Goal: Task Accomplishment & Management: Manage account settings

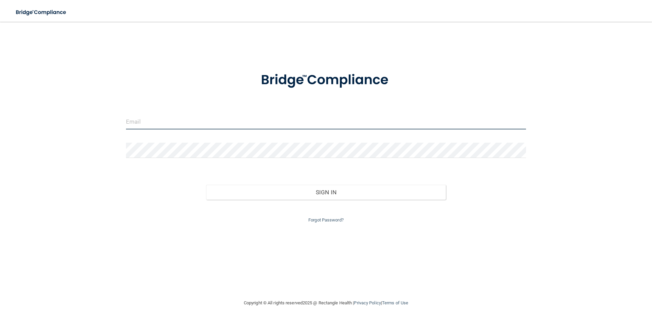
click at [244, 121] on input "email" at bounding box center [326, 121] width 400 height 15
type input "[EMAIL_ADDRESS][DOMAIN_NAME]"
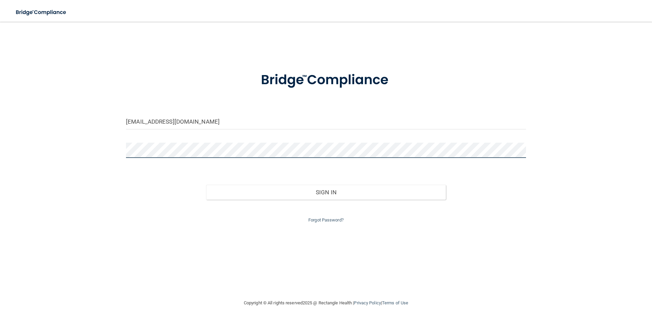
click at [206, 185] on button "Sign In" at bounding box center [326, 192] width 240 height 15
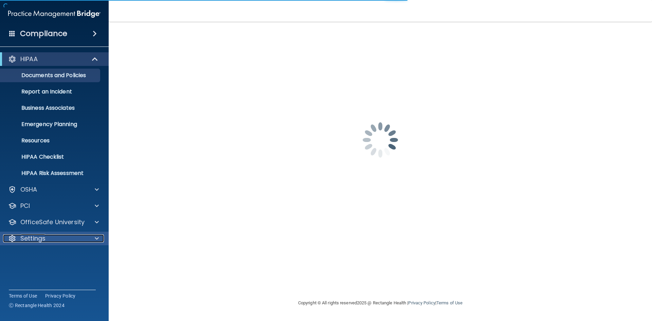
click at [92, 235] on div at bounding box center [95, 238] width 17 height 8
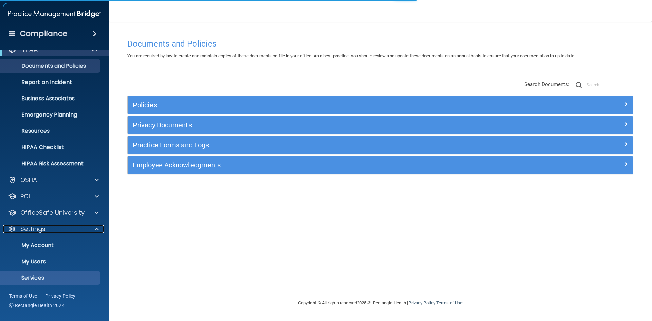
scroll to position [26, 0]
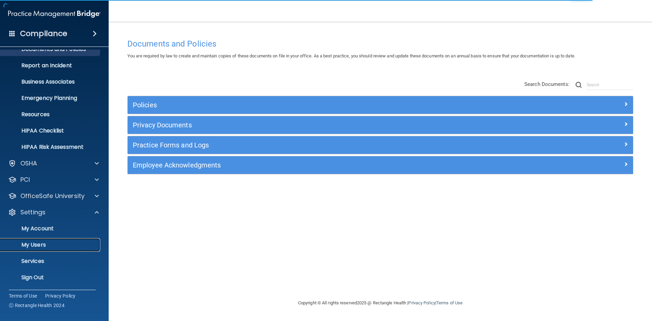
click at [50, 244] on p "My Users" at bounding box center [50, 245] width 93 height 7
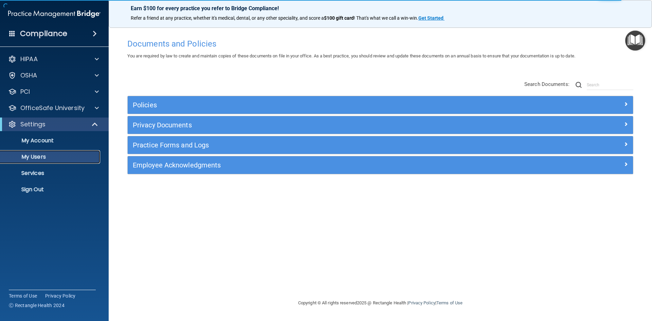
select select "20"
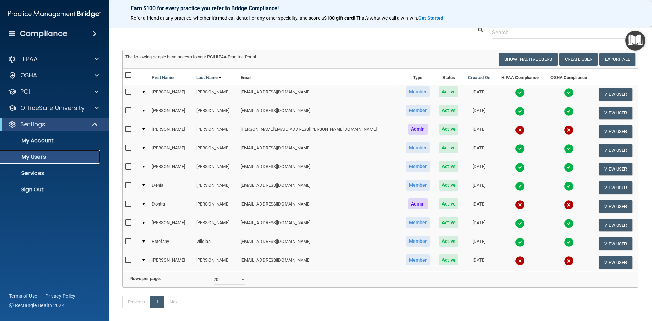
scroll to position [34, 0]
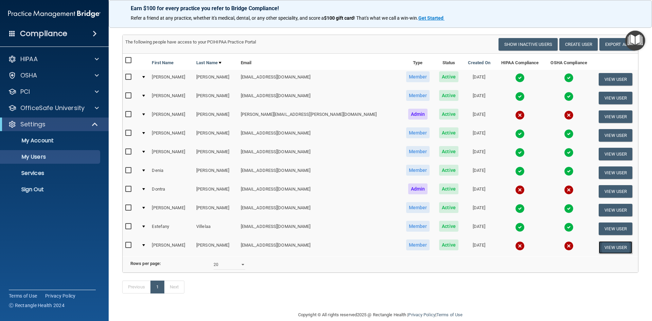
click at [601, 245] on button "View User" at bounding box center [616, 247] width 34 height 13
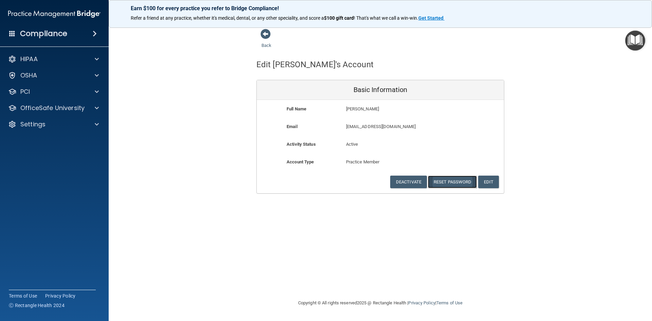
click at [455, 183] on button "Reset Password" at bounding box center [452, 182] width 49 height 13
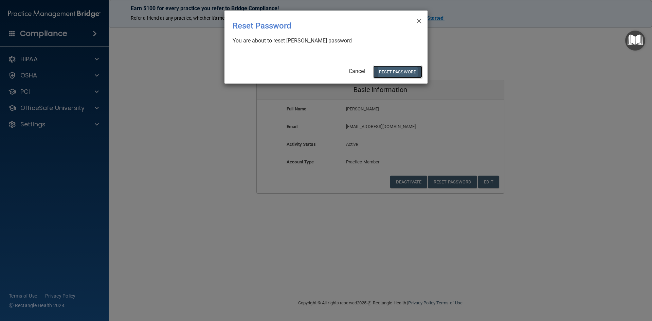
click at [401, 71] on button "Reset Password" at bounding box center [397, 72] width 49 height 13
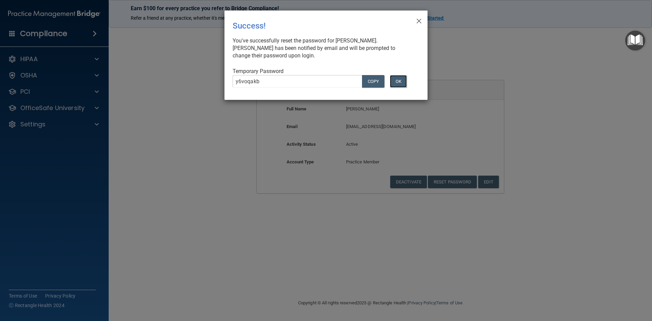
click at [397, 80] on button "OK" at bounding box center [398, 81] width 17 height 13
